Goal: Task Accomplishment & Management: Manage account settings

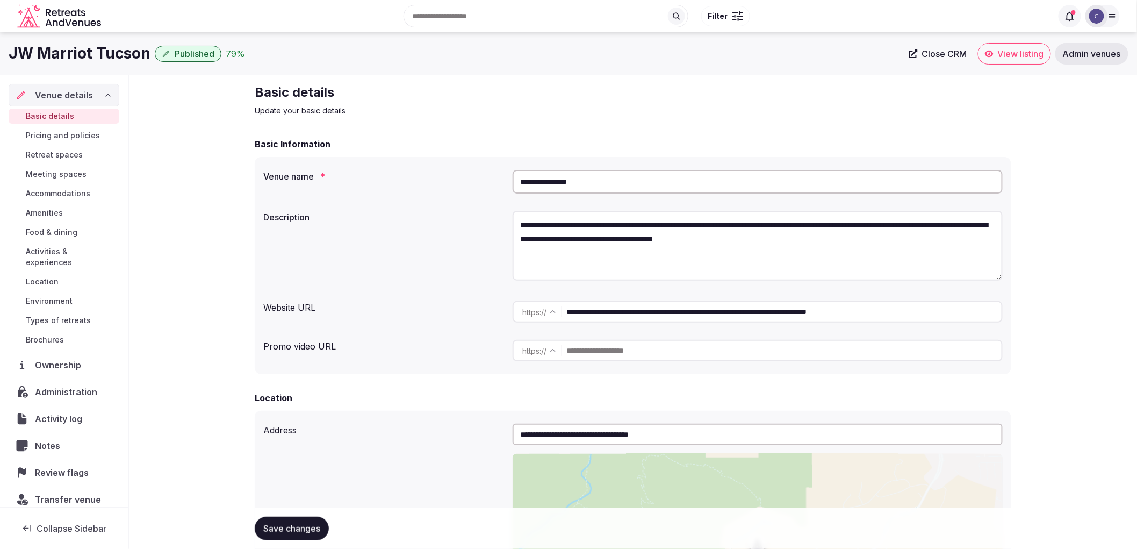
click at [65, 53] on h1 "JW Marriot Tucson" at bounding box center [80, 53] width 142 height 21
copy div "JW Marriot Tucson"
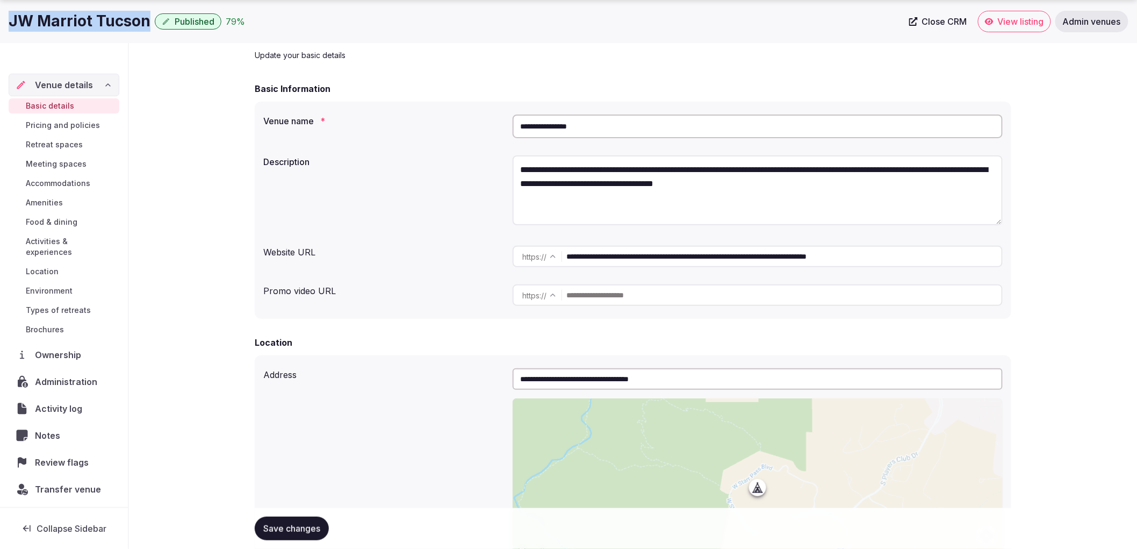
scroll to position [119, 0]
